Goal: Find specific page/section: Find specific page/section

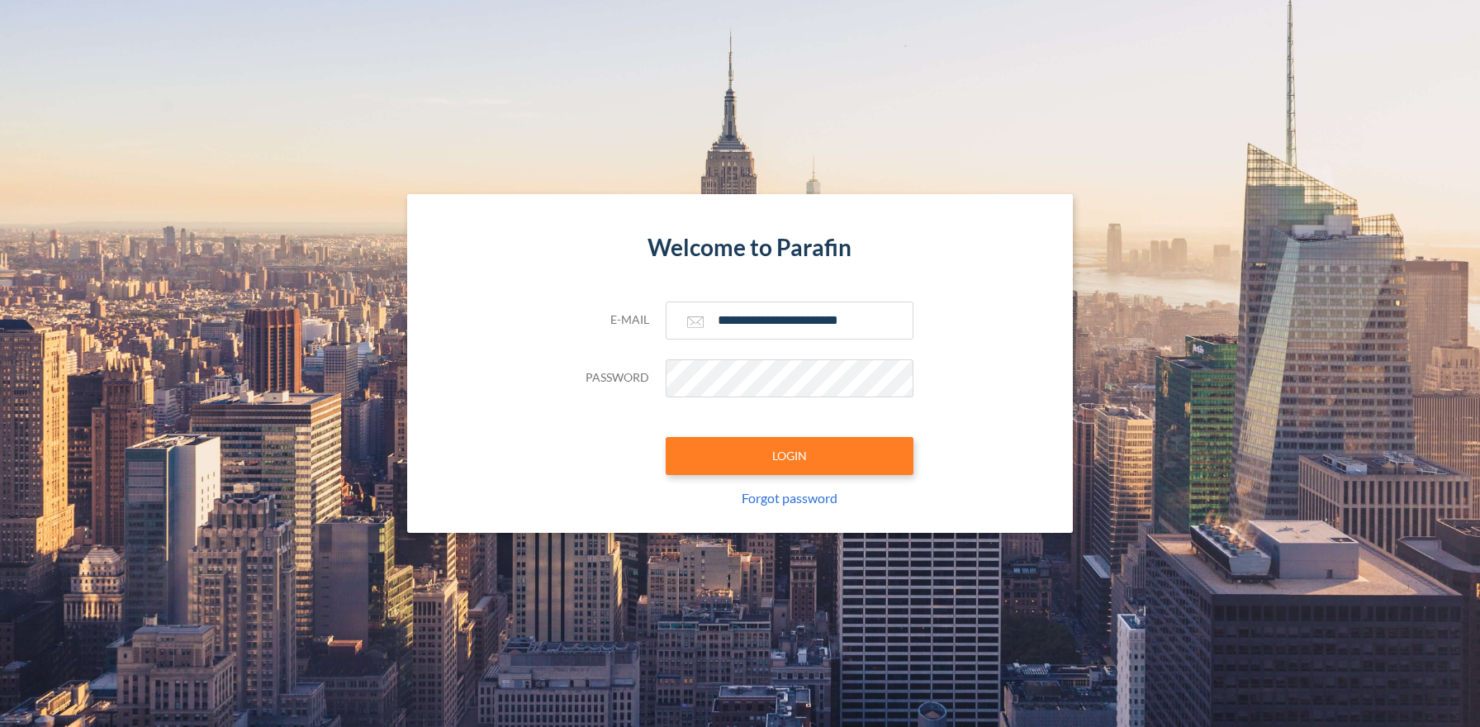
type input "**********"
click at [789, 455] on button "LOGIN" at bounding box center [790, 456] width 248 height 38
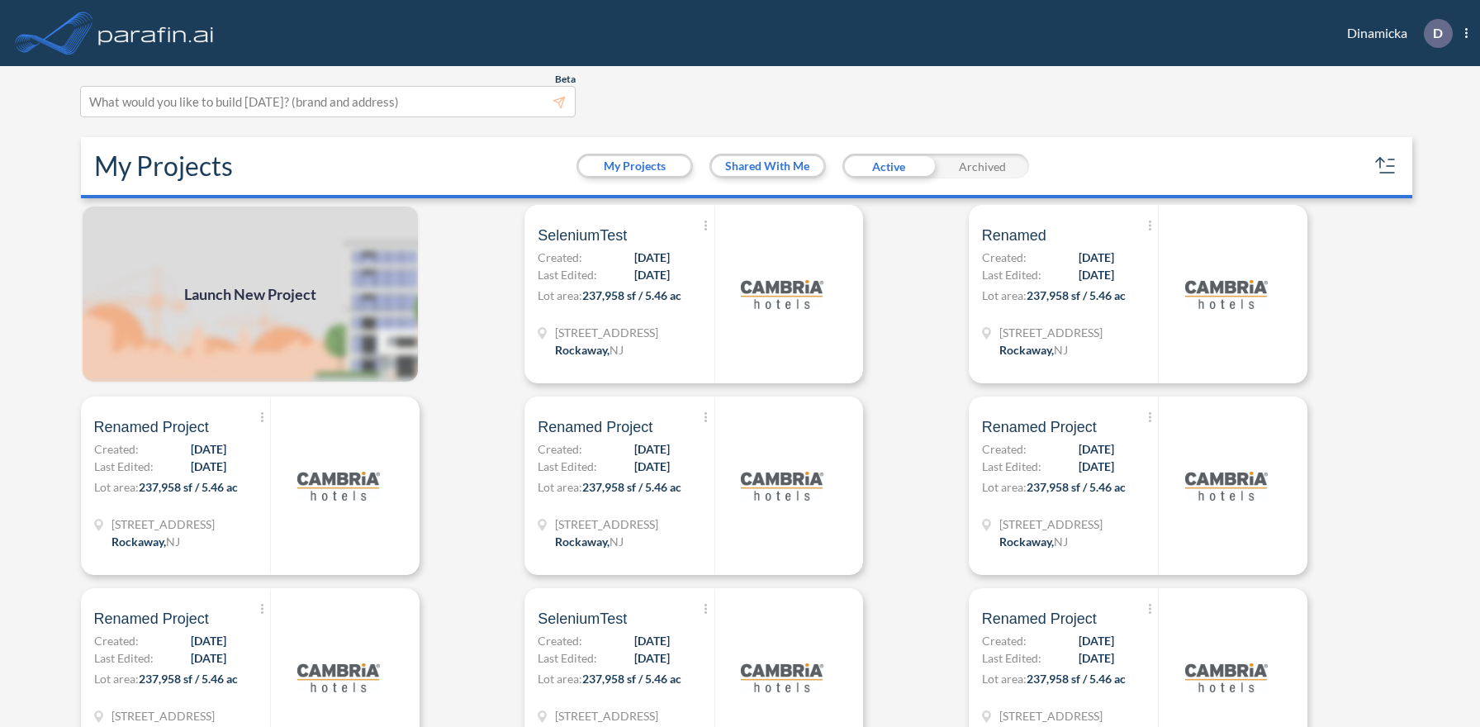
scroll to position [4, 0]
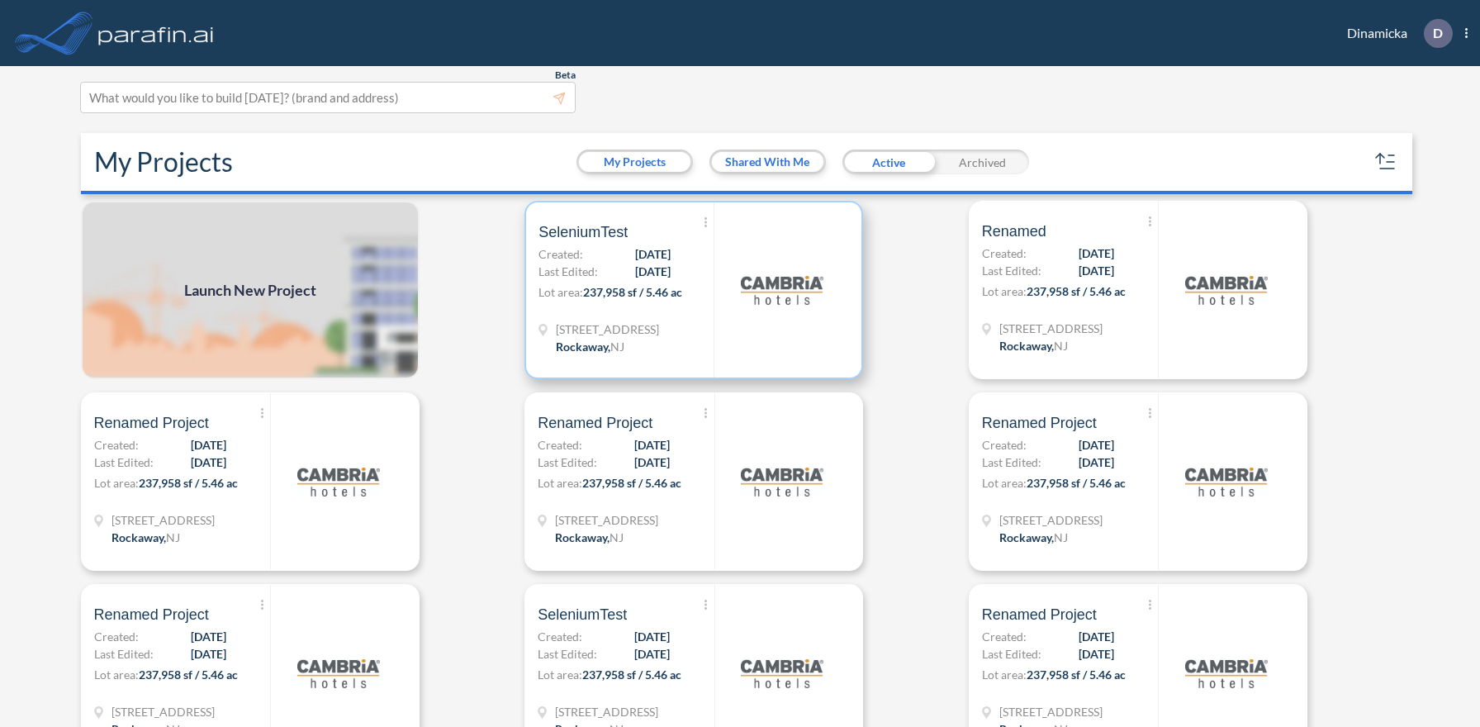
click at [694, 289] on p "Lot area: 237,958 sf / 5.46 ac" at bounding box center [625, 295] width 175 height 24
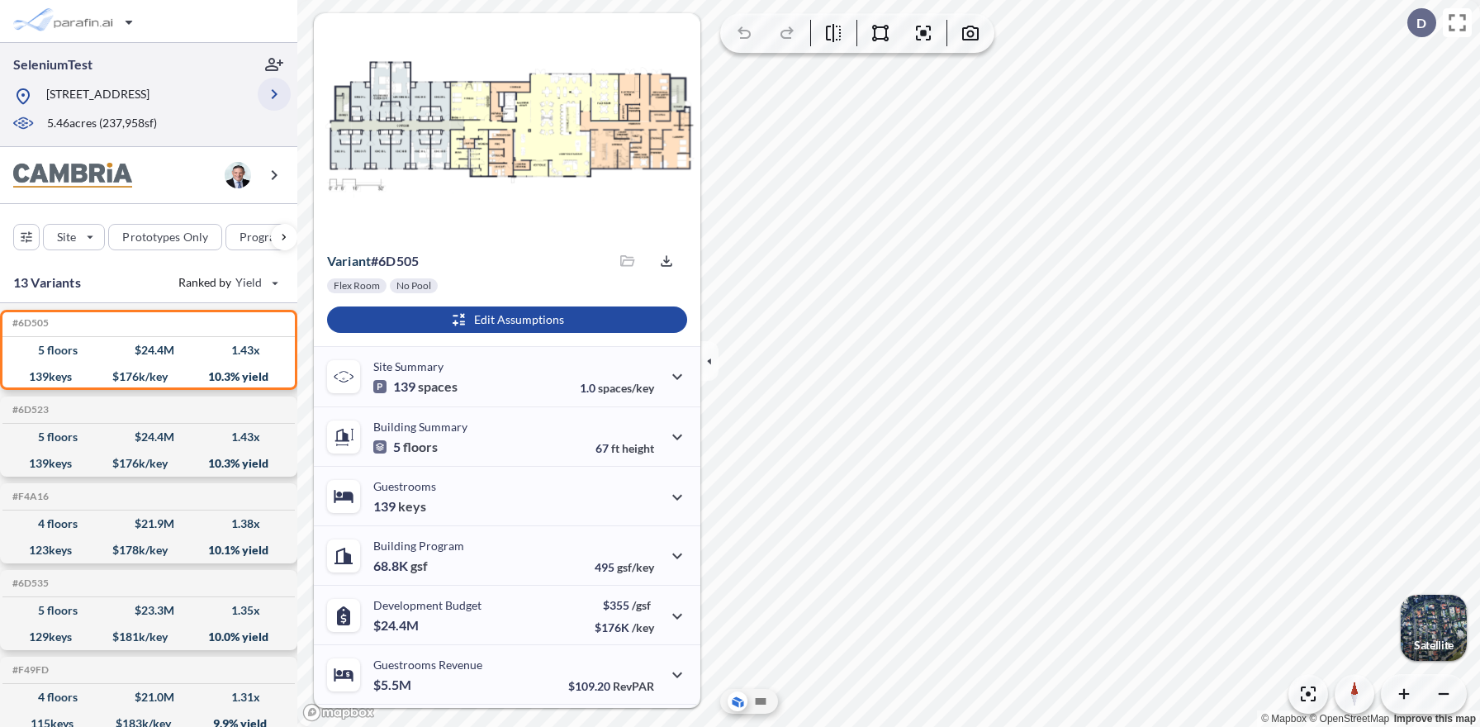
click at [274, 94] on icon "button" at bounding box center [274, 94] width 20 height 20
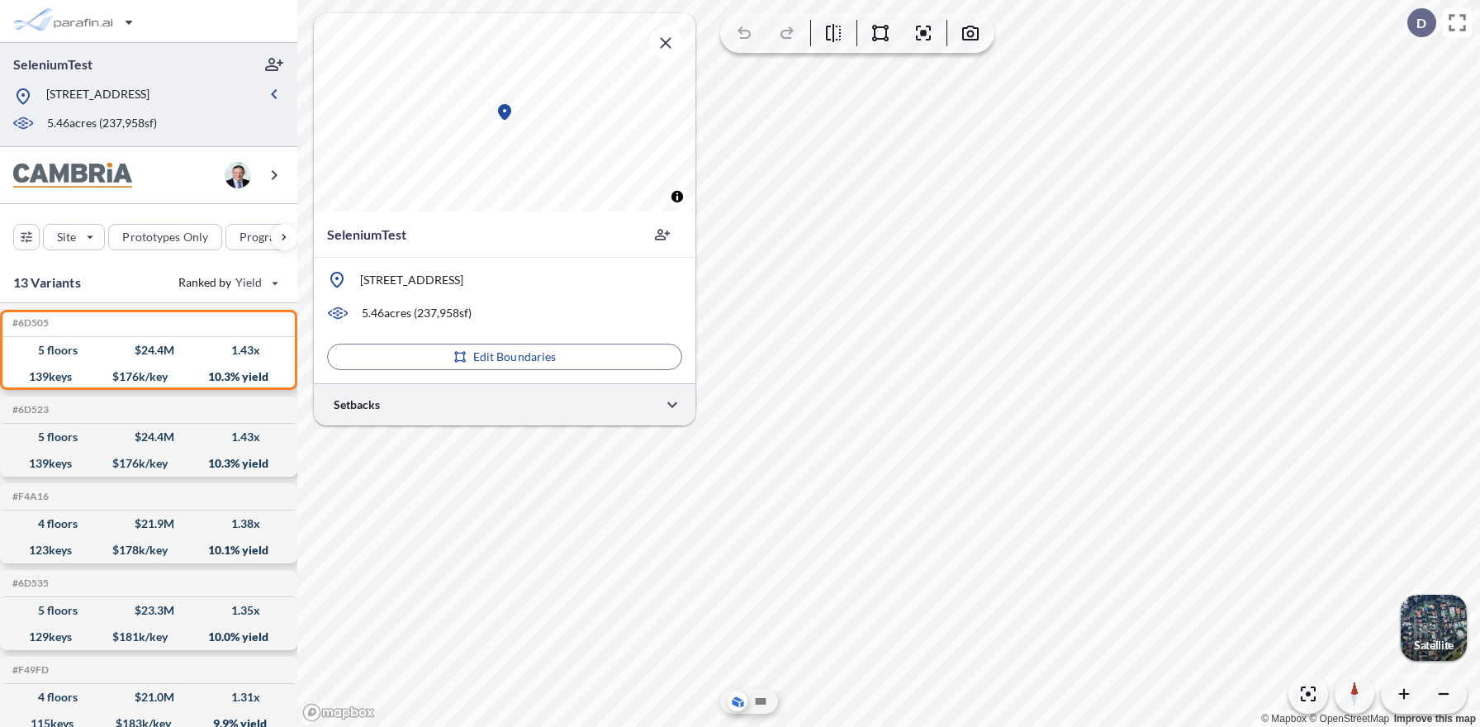
click at [505, 404] on div at bounding box center [505, 404] width 382 height 42
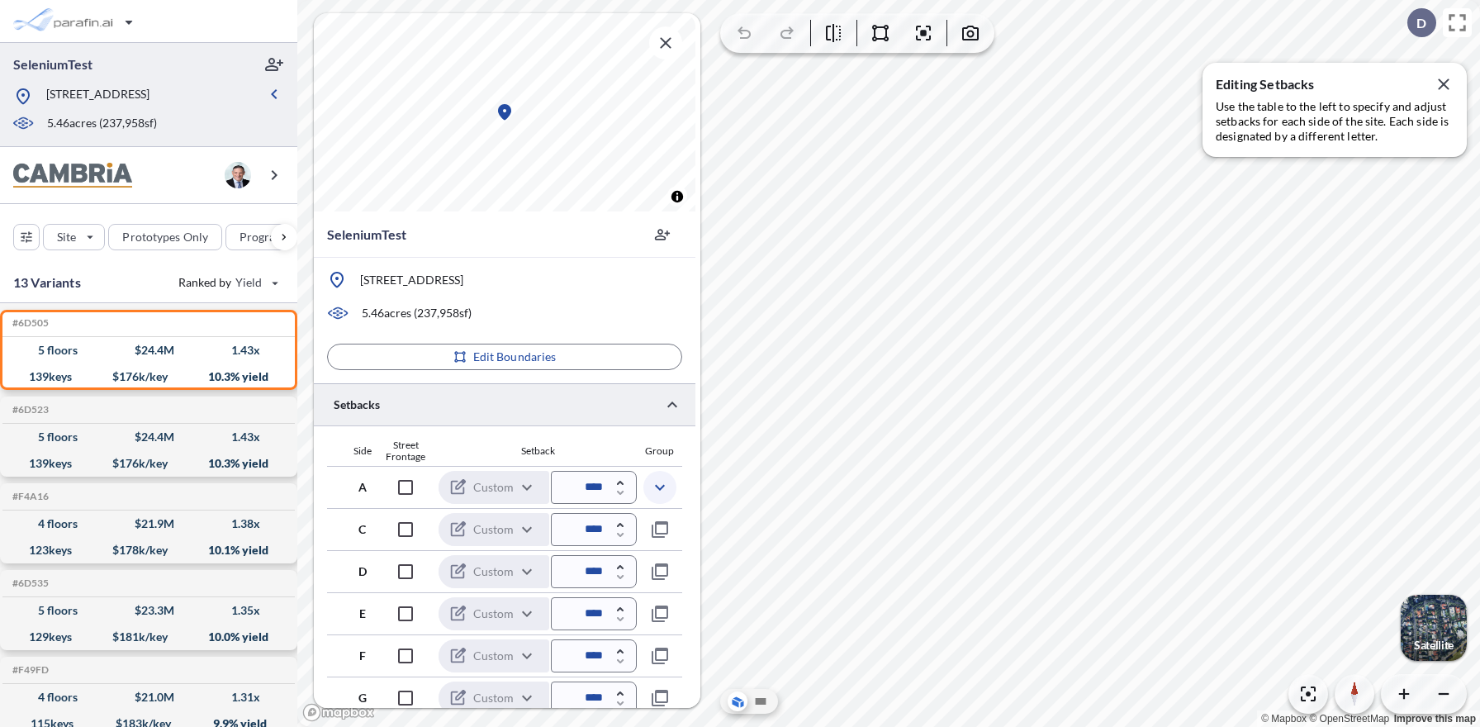
scroll to position [436, 0]
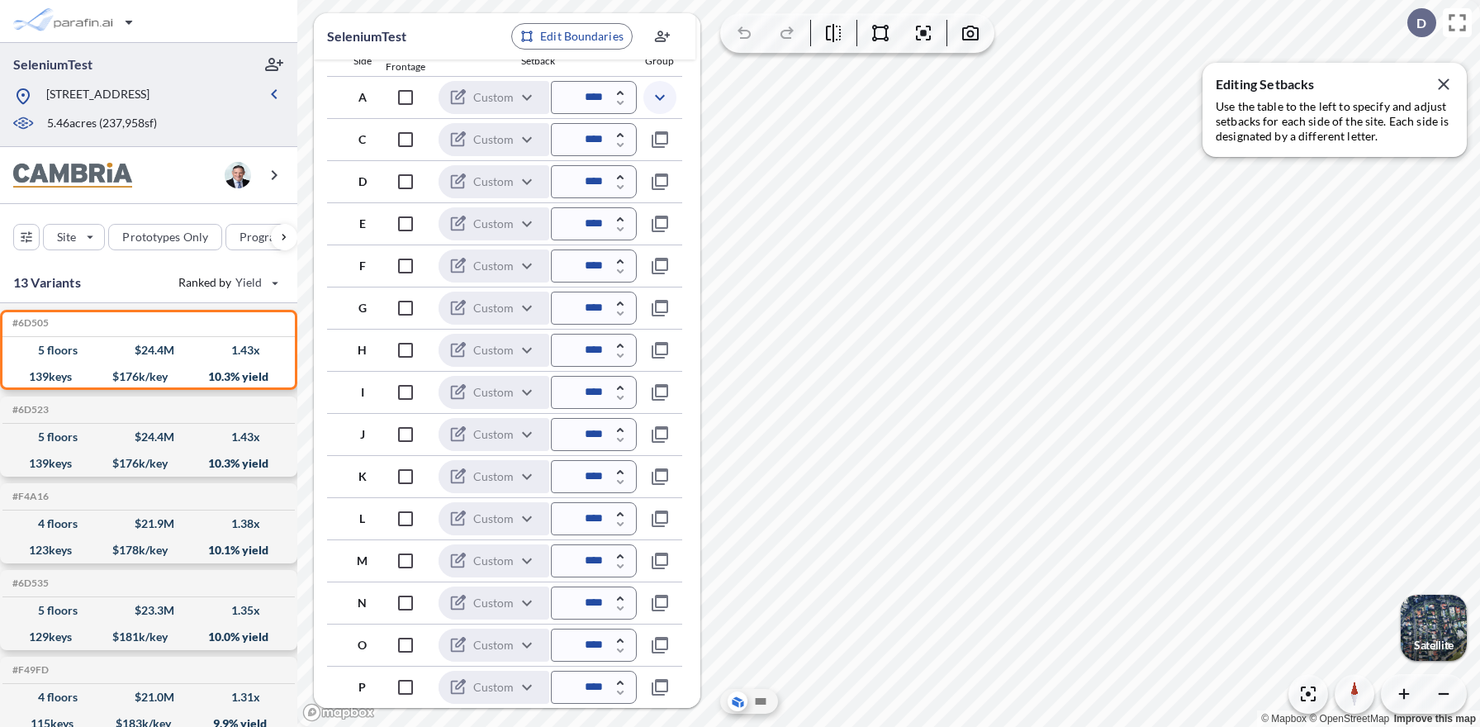
click at [660, 97] on icon "button" at bounding box center [660, 98] width 20 height 20
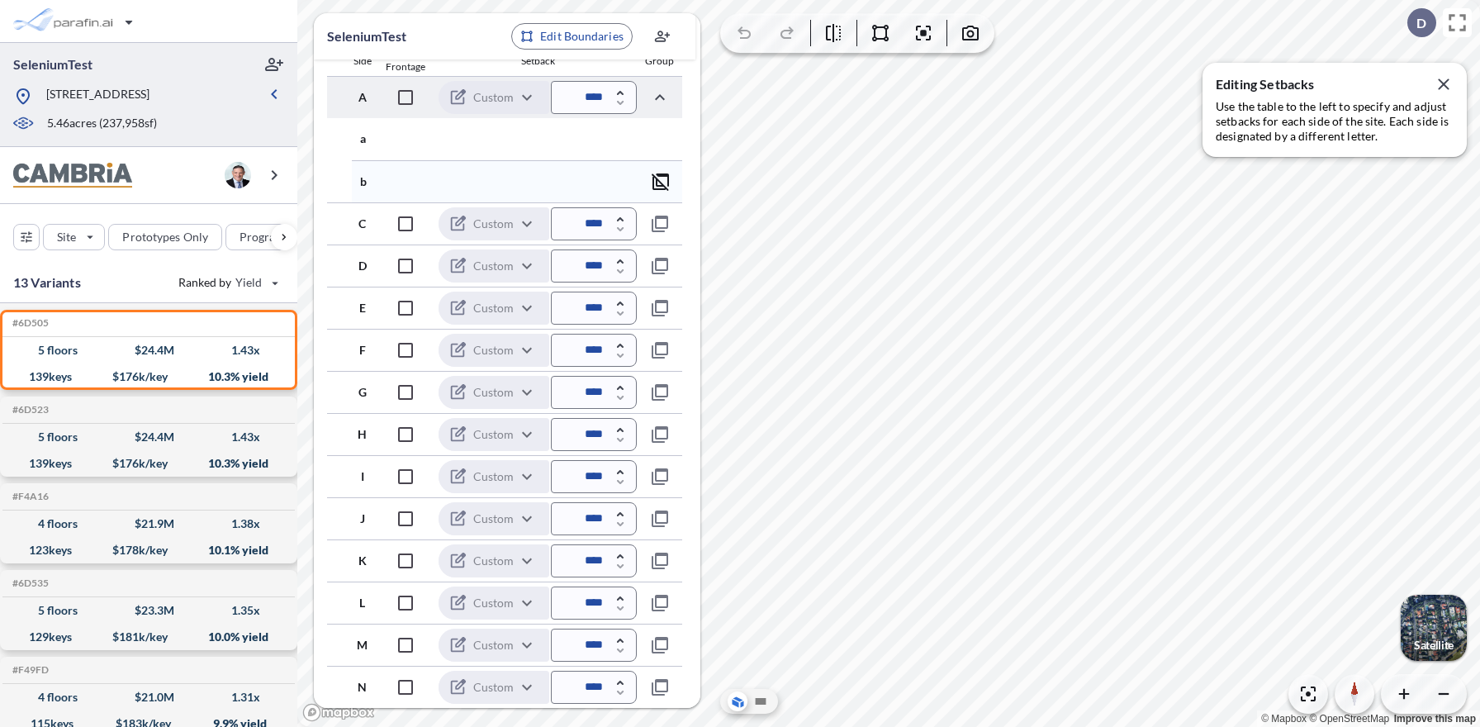
scroll to position [520, 0]
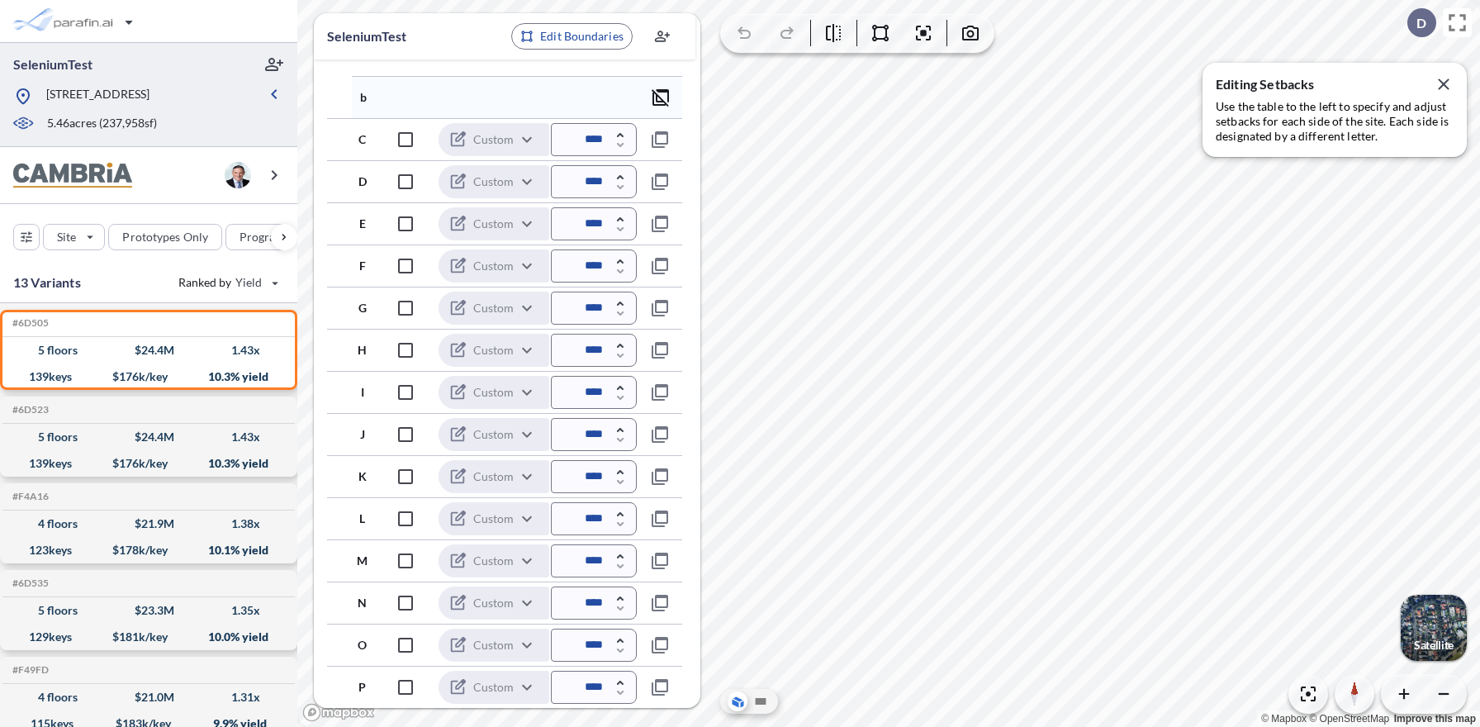
click at [661, 97] on icon "button" at bounding box center [661, 98] width 20 height 20
